Goal: Information Seeking & Learning: Compare options

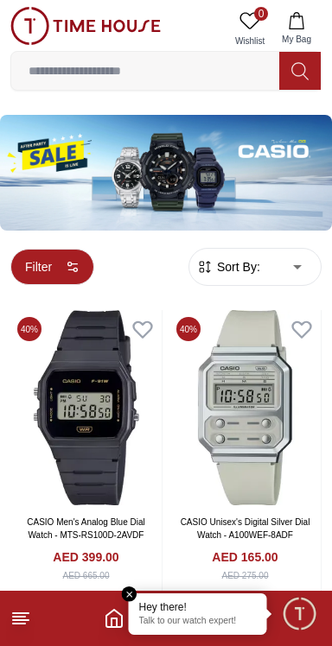
click at [35, 268] on button "Filter" at bounding box center [52, 267] width 84 height 36
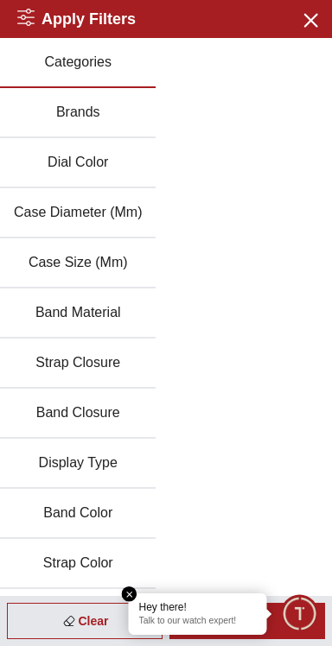
click at [126, 589] on em "Close tooltip" at bounding box center [130, 595] width 16 height 16
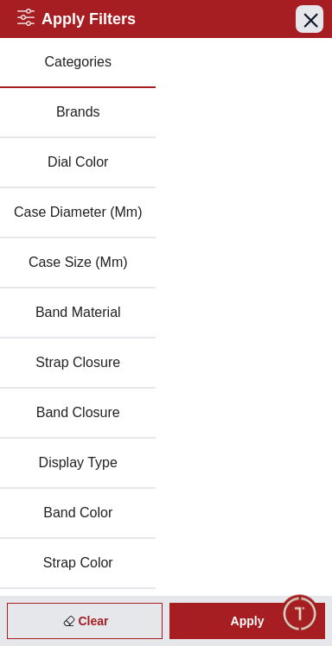
click at [311, 25] on icon "button" at bounding box center [310, 20] width 22 height 22
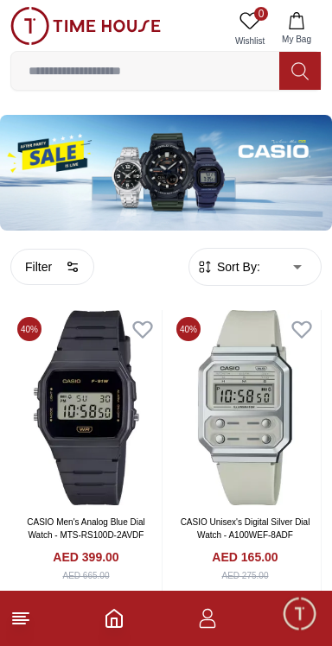
click at [236, 273] on span "Sort By:" at bounding box center [236, 266] width 47 height 17
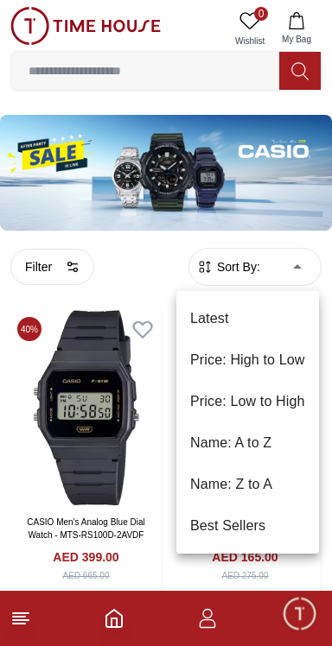
click at [270, 408] on li "Price: Low to High" at bounding box center [247, 401] width 143 height 41
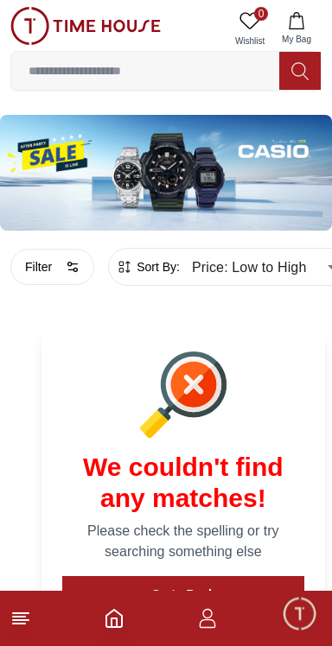
type input "*"
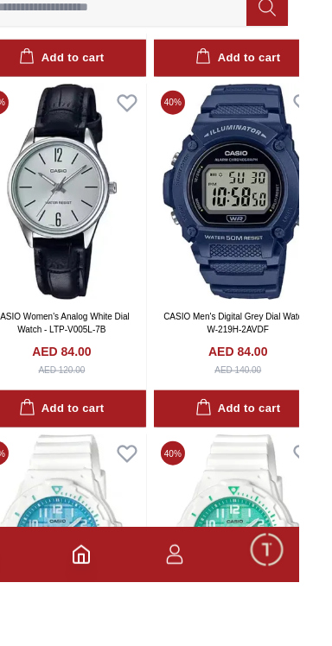
scroll to position [1921, 0]
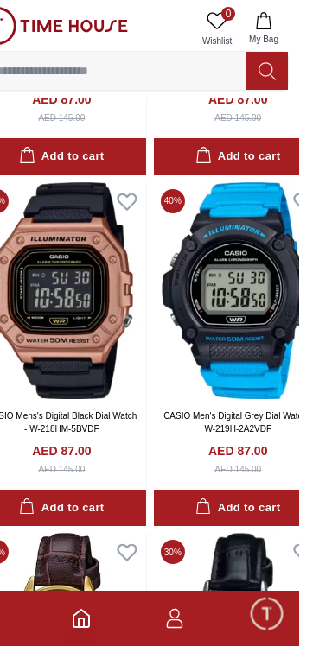
scroll to position [2936, 0]
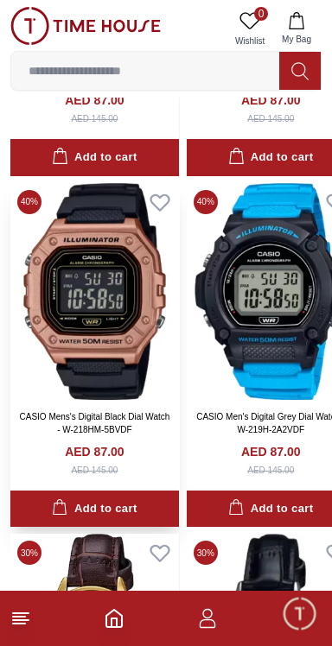
click at [125, 269] on img at bounding box center [94, 291] width 168 height 217
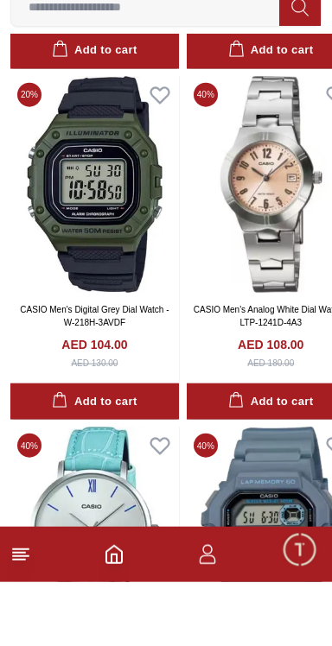
scroll to position [3332, 0]
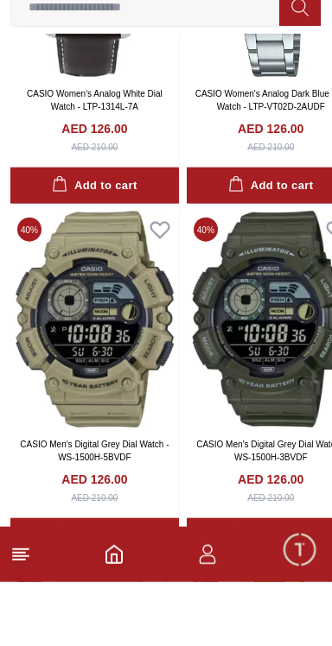
scroll to position [8865, 0]
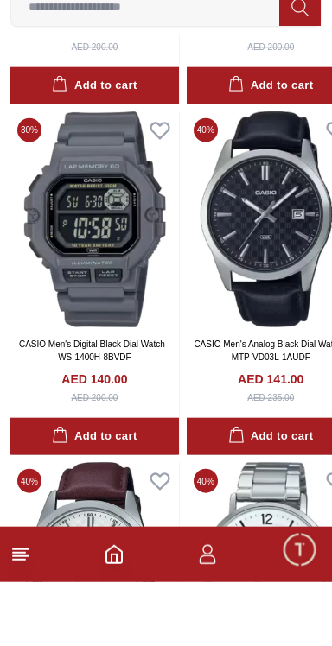
scroll to position [13127, 0]
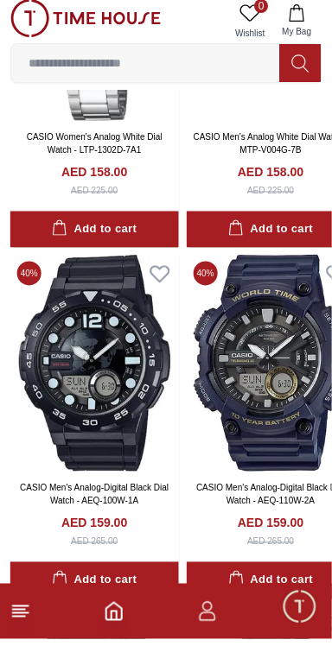
scroll to position [20063, 0]
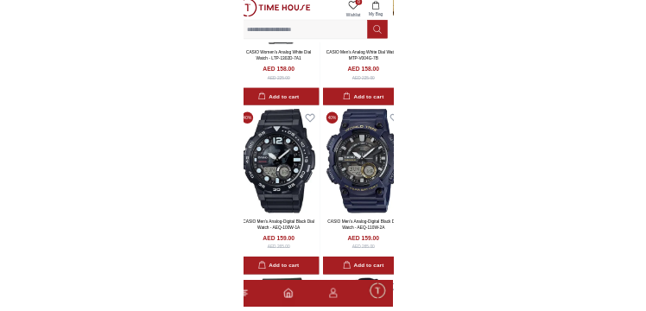
scroll to position [19371, 0]
